Goal: Find specific fact: Find contact information

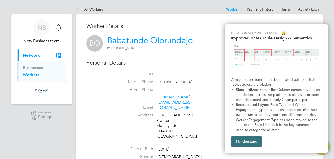
click at [236, 142] on button "I Understand" at bounding box center [246, 142] width 31 height 10
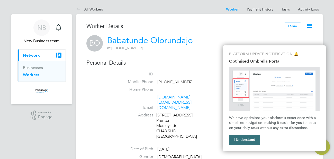
click at [250, 145] on button "I Understand" at bounding box center [244, 140] width 31 height 10
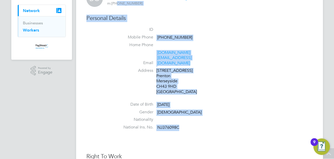
scroll to position [42, 0]
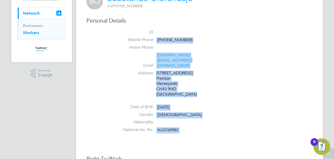
drag, startPoint x: 183, startPoint y: 111, endPoint x: 161, endPoint y: 32, distance: 81.7
click at [161, 32] on ul "ID Mobile Phone [PHONE_NUMBER] Home Phone Email [DOMAIN_NAME][EMAIL_ADDRESS][DO…" at bounding box center [214, 83] width 195 height 106
drag, startPoint x: 161, startPoint y: 32, endPoint x: 166, endPoint y: 40, distance: 9.6
click at [186, 49] on li "Home Phone" at bounding box center [214, 49] width 195 height 8
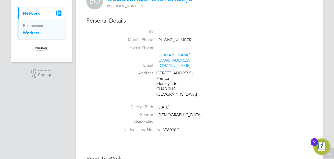
drag, startPoint x: 182, startPoint y: 45, endPoint x: 163, endPoint y: 37, distance: 20.8
click at [163, 37] on li "Mobile Phone [PHONE_NUMBER]" at bounding box center [214, 41] width 195 height 8
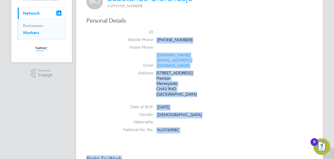
drag, startPoint x: 157, startPoint y: 33, endPoint x: 196, endPoint y: 125, distance: 100.2
drag, startPoint x: 196, startPoint y: 125, endPoint x: 175, endPoint y: 41, distance: 86.6
drag, startPoint x: 175, startPoint y: 41, endPoint x: 165, endPoint y: 95, distance: 54.4
click at [163, 91] on ul "ID Mobile Phone [PHONE_NUMBER] Home Phone Email [DOMAIN_NAME][EMAIL_ADDRESS][DO…" at bounding box center [214, 83] width 195 height 106
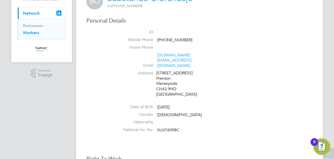
click at [182, 128] on li "National Ins. No. NJ376098C" at bounding box center [214, 132] width 195 height 8
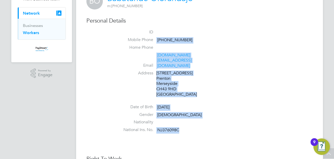
drag, startPoint x: 183, startPoint y: 122, endPoint x: 148, endPoint y: 40, distance: 88.7
click at [148, 40] on ul "ID Mobile Phone [PHONE_NUMBER] Home Phone Email [DOMAIN_NAME][EMAIL_ADDRESS][DO…" at bounding box center [214, 83] width 195 height 106
drag, startPoint x: 148, startPoint y: 40, endPoint x: 165, endPoint y: 40, distance: 16.7
copy ul "[PHONE_NUMBER] Home Phone Email [DOMAIN_NAME][EMAIL_ADDRESS][DOMAIN_NAME] Addre…"
